Goal: Transaction & Acquisition: Book appointment/travel/reservation

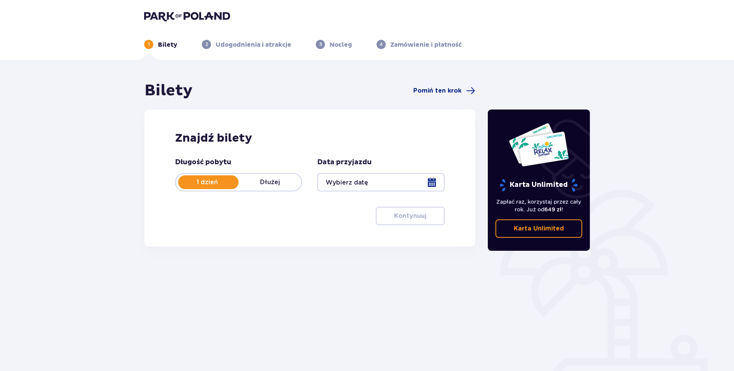
type input "[DATE]"
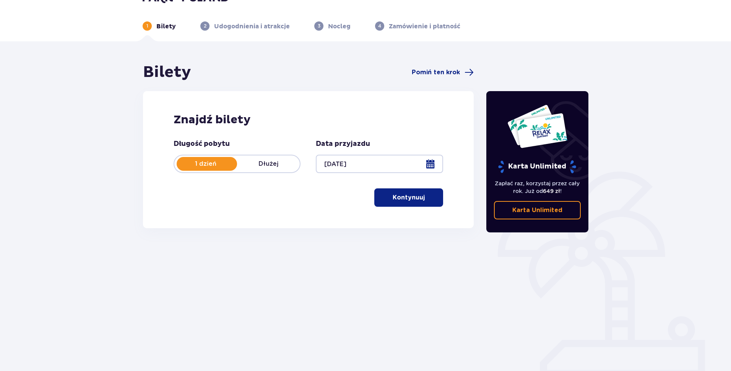
scroll to position [28, 0]
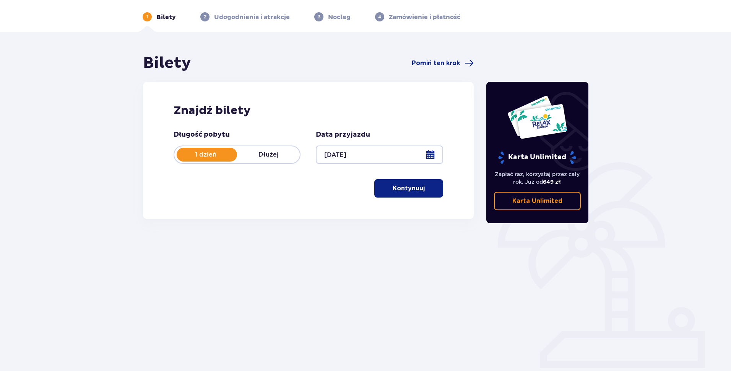
click at [404, 193] on button "Kontynuuj" at bounding box center [408, 188] width 69 height 18
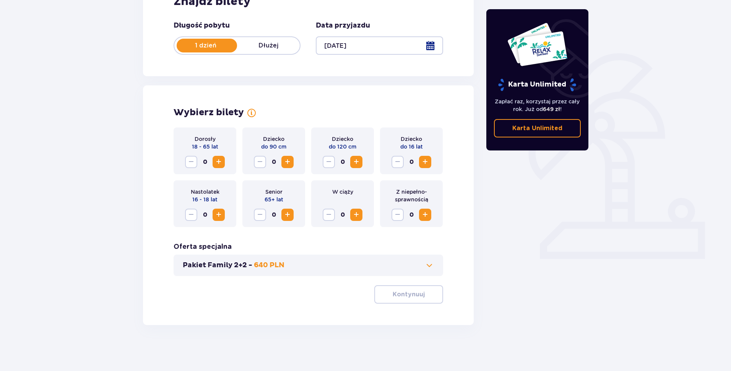
scroll to position [0, 0]
click at [218, 162] on span "Zwiększ" at bounding box center [218, 161] width 9 height 9
click at [428, 163] on span "Zwiększ" at bounding box center [425, 161] width 9 height 9
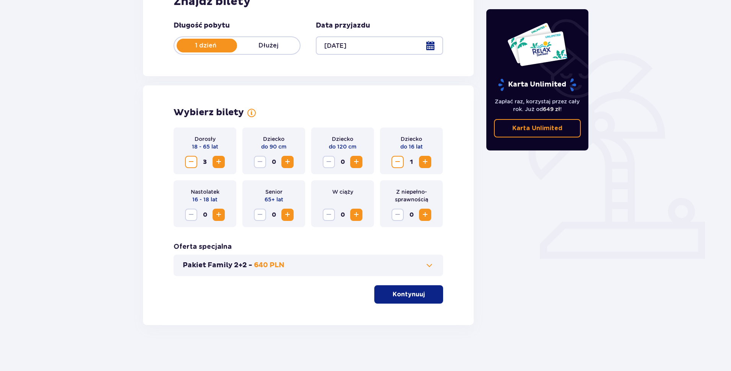
click at [400, 296] on p "Kontynuuj" at bounding box center [409, 294] width 32 height 8
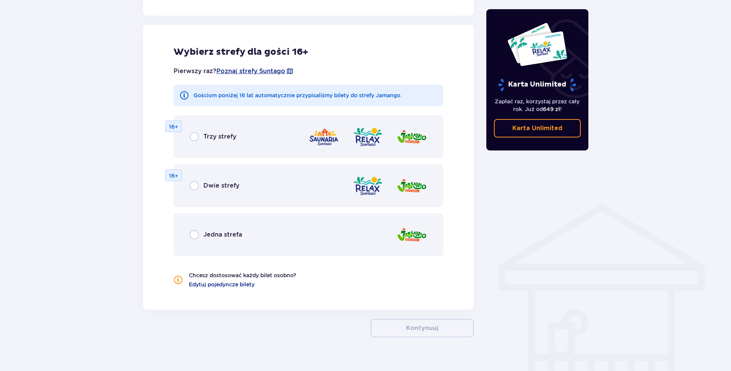
scroll to position [425, 0]
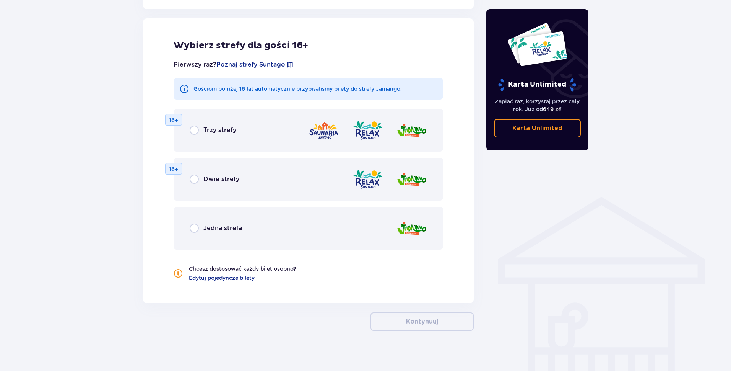
click at [215, 229] on span "Jedna strefa" at bounding box center [222, 228] width 39 height 8
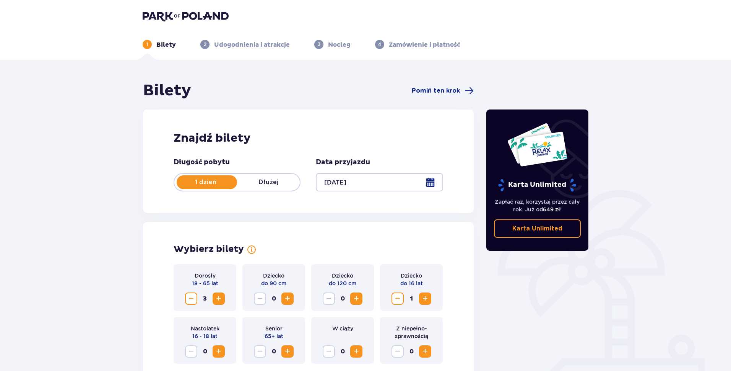
scroll to position [76, 0]
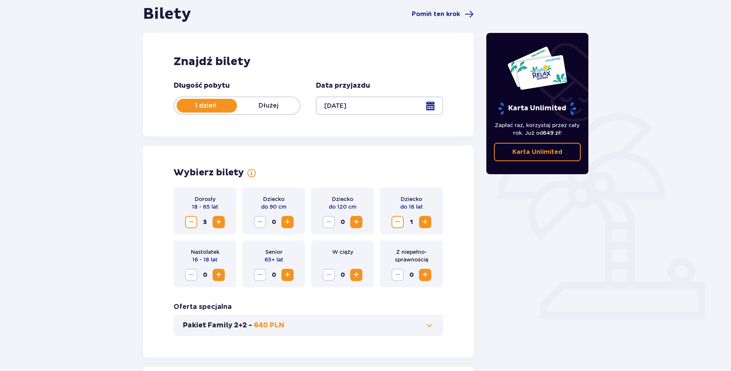
click at [190, 225] on span "Zmniejsz" at bounding box center [191, 221] width 9 height 9
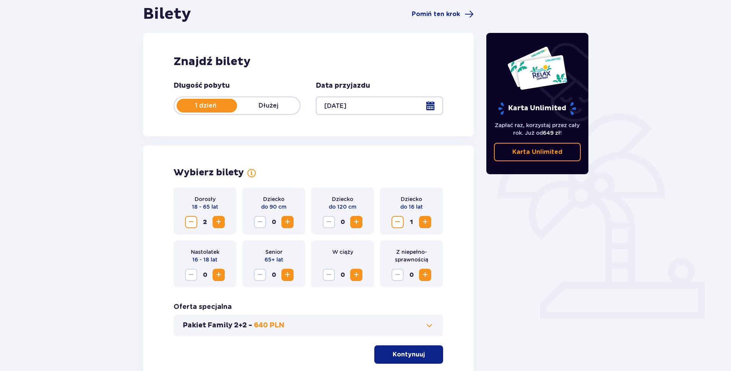
click at [191, 225] on span "Zmniejsz" at bounding box center [191, 221] width 9 height 9
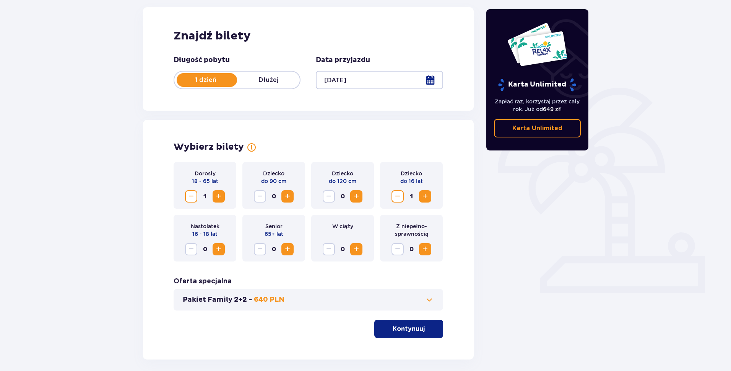
scroll to position [137, 0]
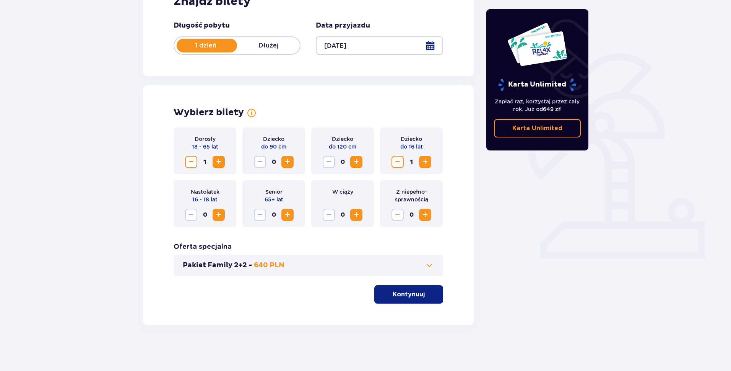
click at [406, 291] on p "Kontynuuj" at bounding box center [409, 294] width 32 height 8
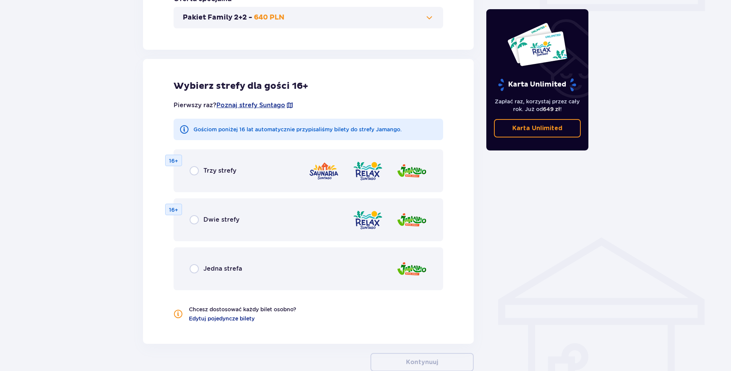
scroll to position [425, 0]
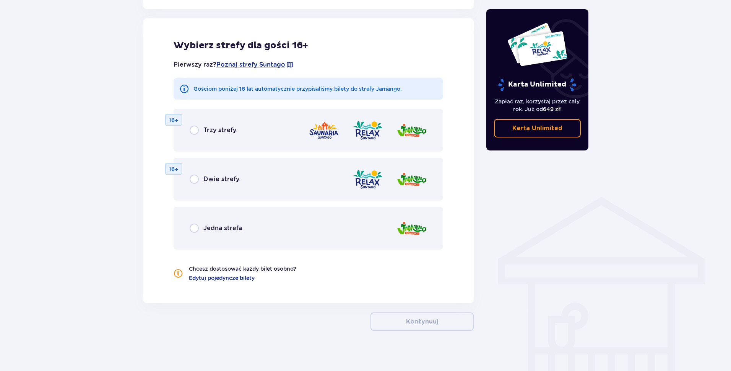
click at [196, 228] on input "radio" at bounding box center [194, 227] width 9 height 9
radio input "true"
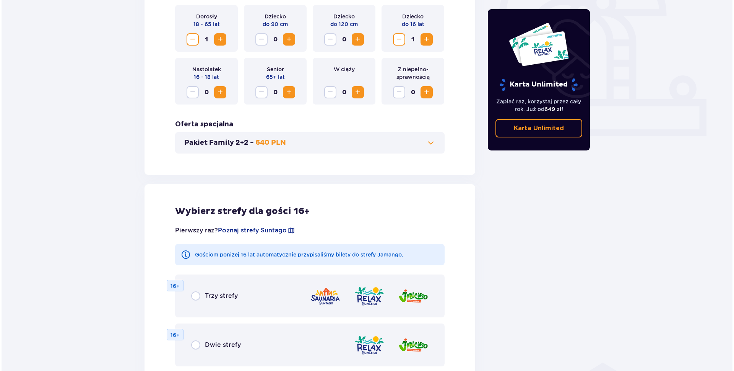
scroll to position [106, 0]
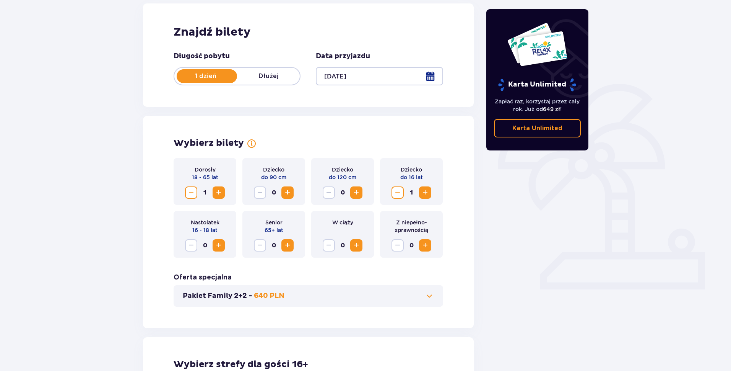
click at [351, 76] on div at bounding box center [379, 76] width 127 height 18
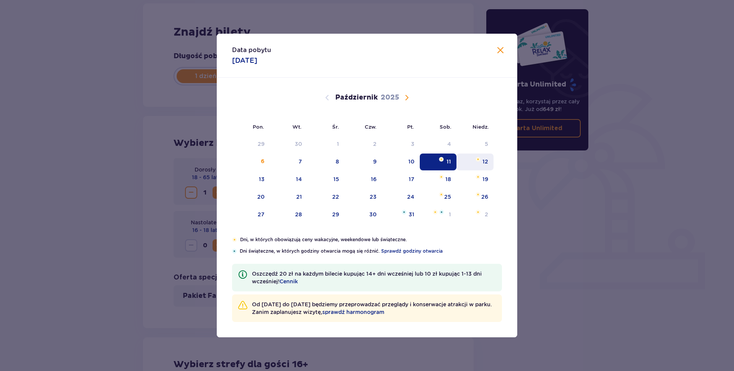
drag, startPoint x: 480, startPoint y: 163, endPoint x: 484, endPoint y: 159, distance: 5.4
click at [481, 162] on div "12" at bounding box center [475, 161] width 37 height 17
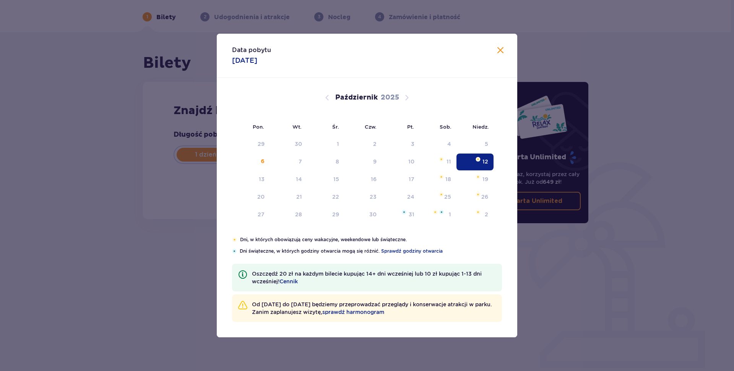
type input "[DATE]"
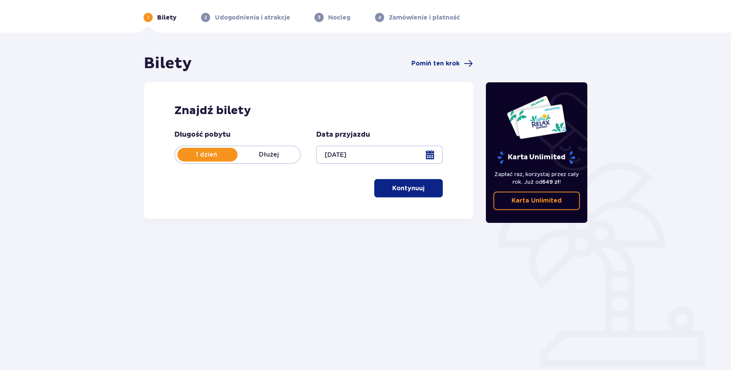
scroll to position [28, 0]
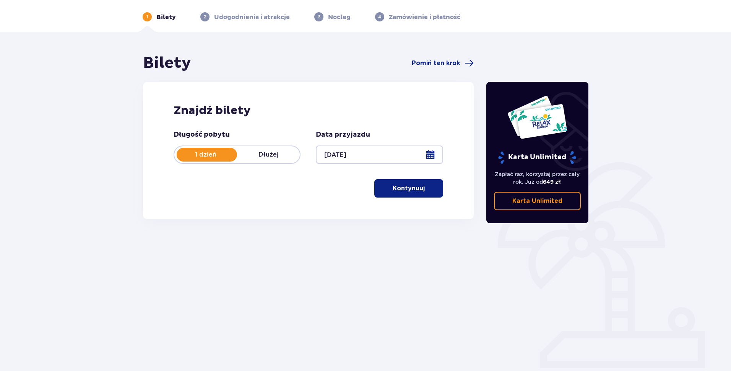
click at [413, 187] on p "Kontynuuj" at bounding box center [409, 188] width 32 height 8
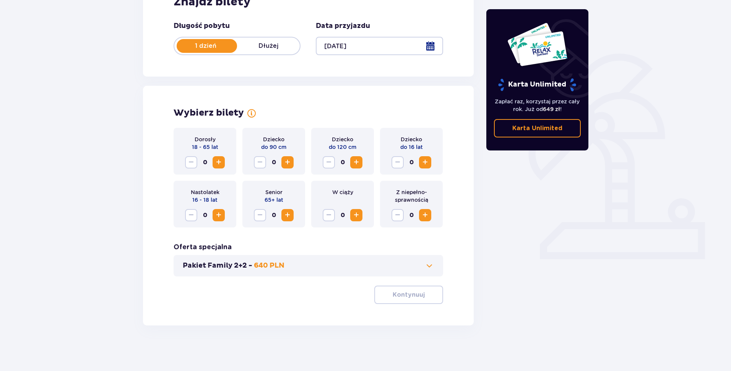
scroll to position [137, 0]
click at [217, 161] on span "Zwiększ" at bounding box center [218, 161] width 9 height 9
click at [431, 164] on button "Zwiększ" at bounding box center [425, 162] width 12 height 12
click at [412, 293] on p "Kontynuuj" at bounding box center [409, 294] width 32 height 8
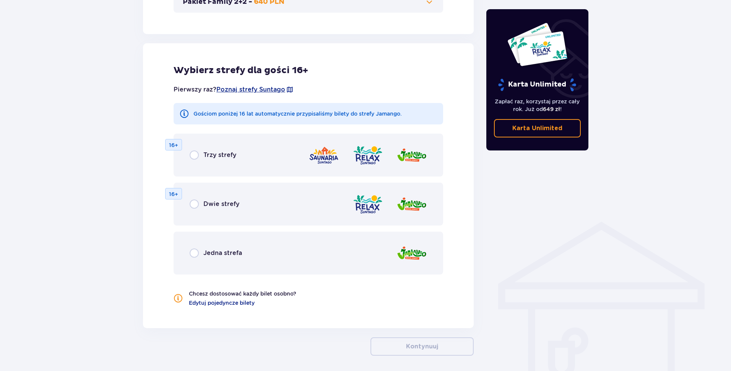
scroll to position [425, 0]
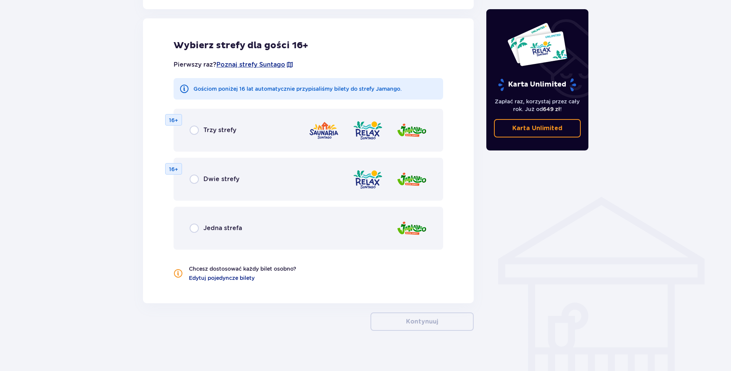
click at [220, 229] on span "Jedna strefa" at bounding box center [222, 228] width 39 height 8
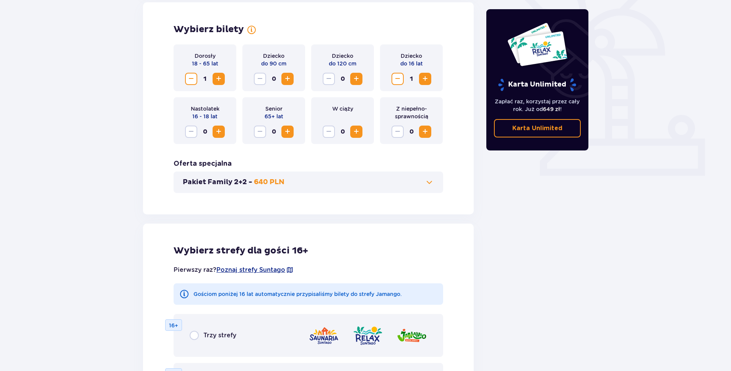
scroll to position [144, 0]
